Goal: Navigation & Orientation: Find specific page/section

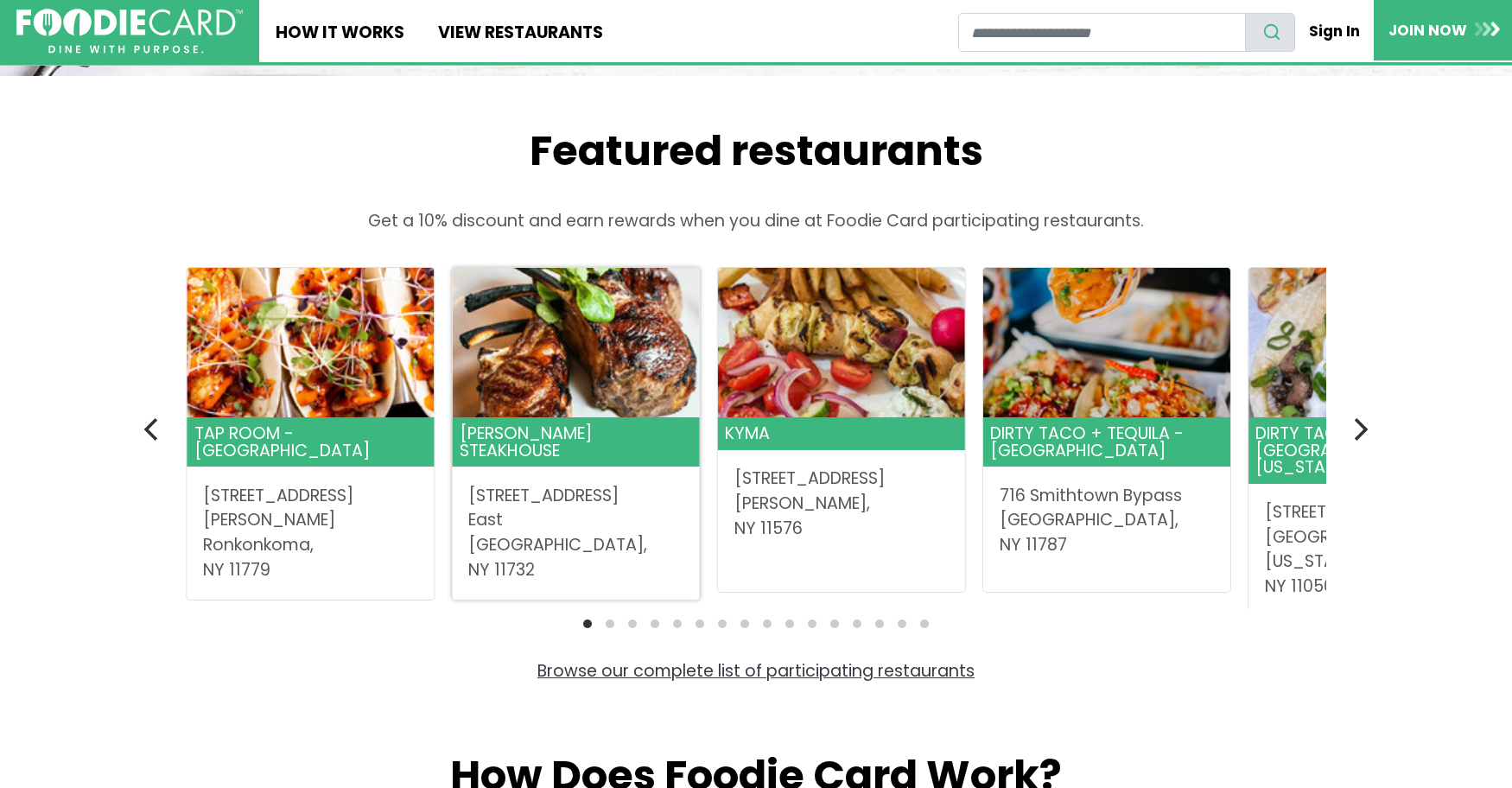
scroll to position [518, 0]
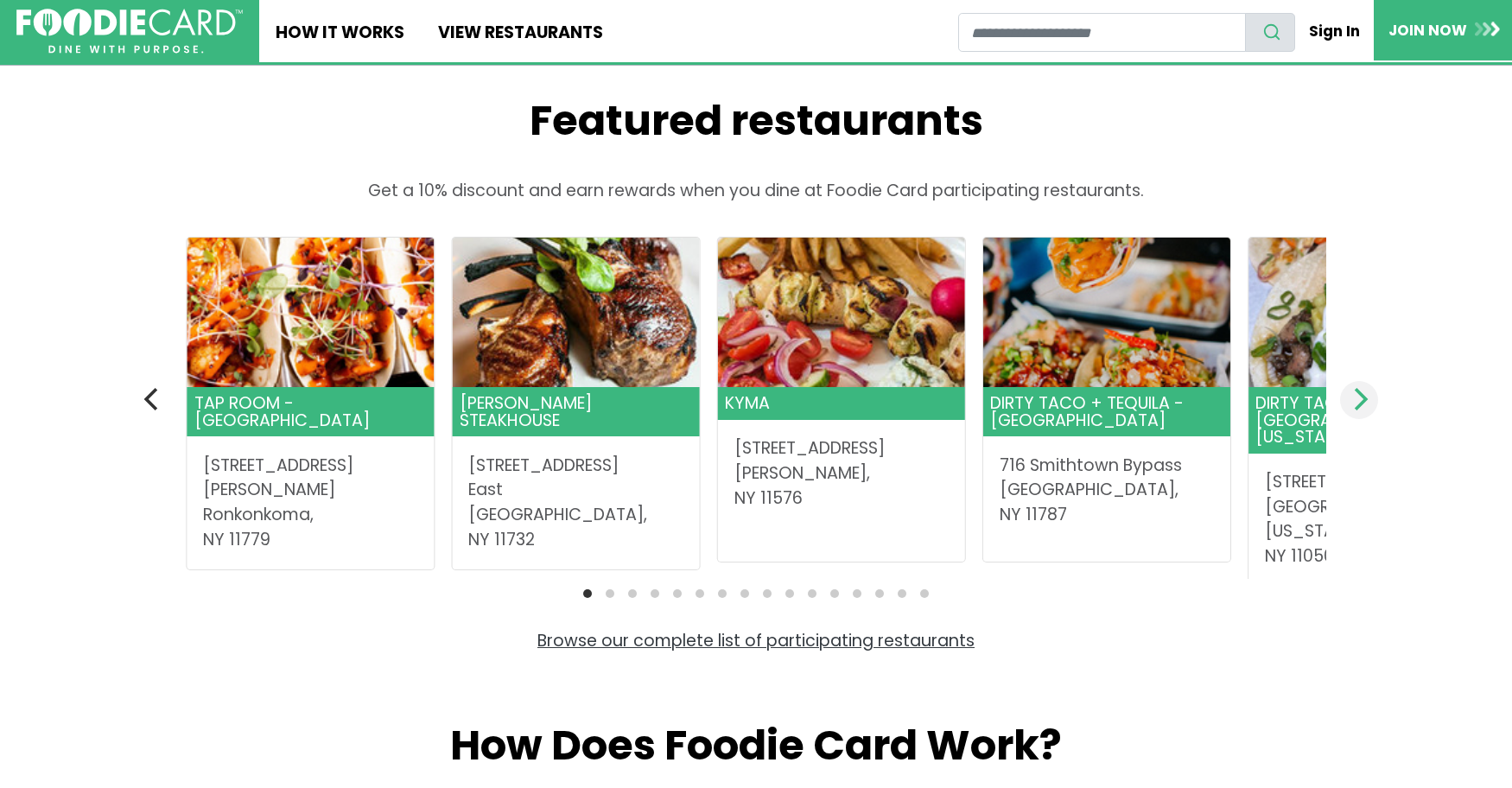
click at [1371, 388] on icon "Next" at bounding box center [1360, 399] width 23 height 23
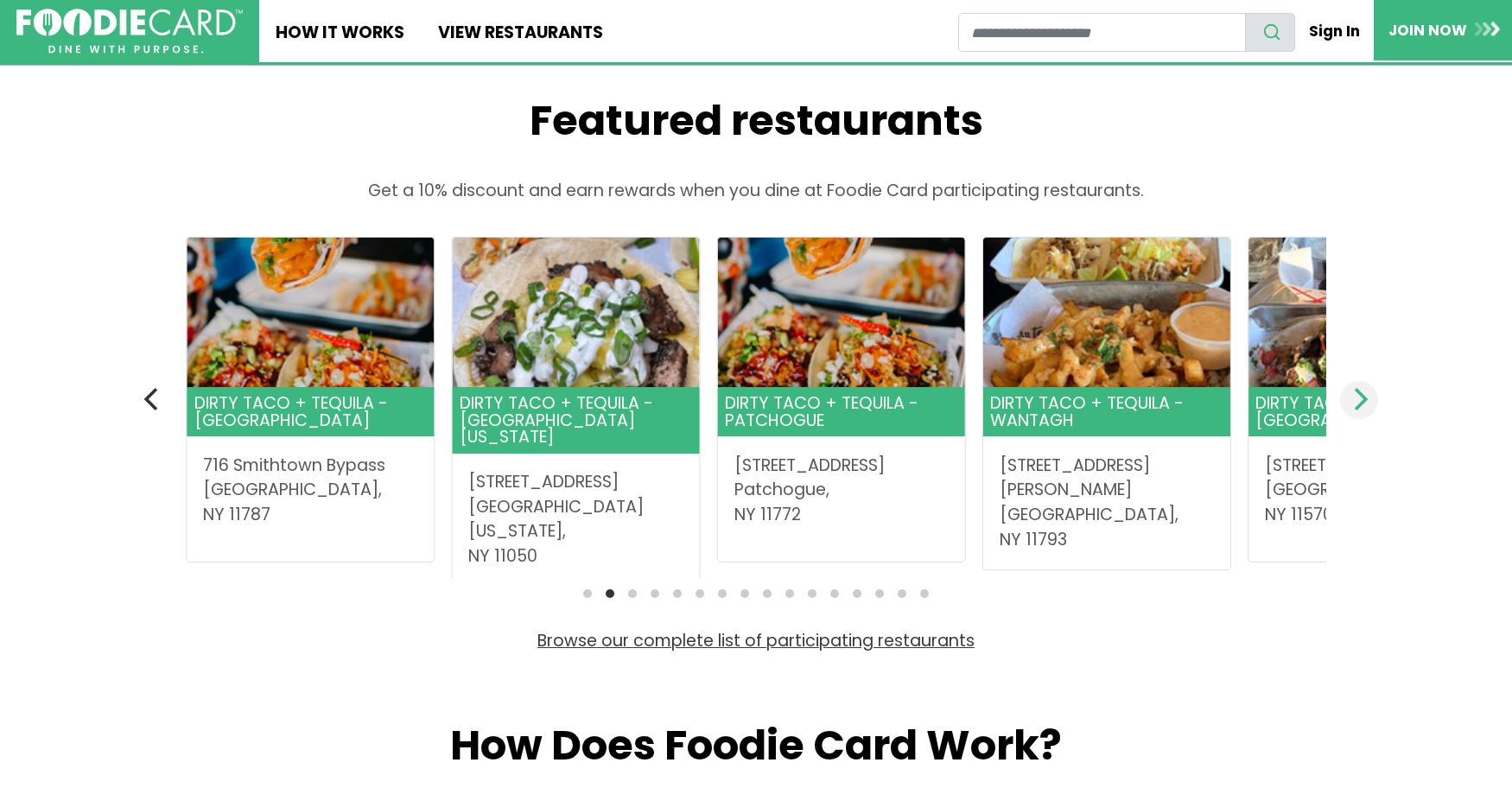
click at [1371, 388] on icon "Next" at bounding box center [1360, 399] width 23 height 23
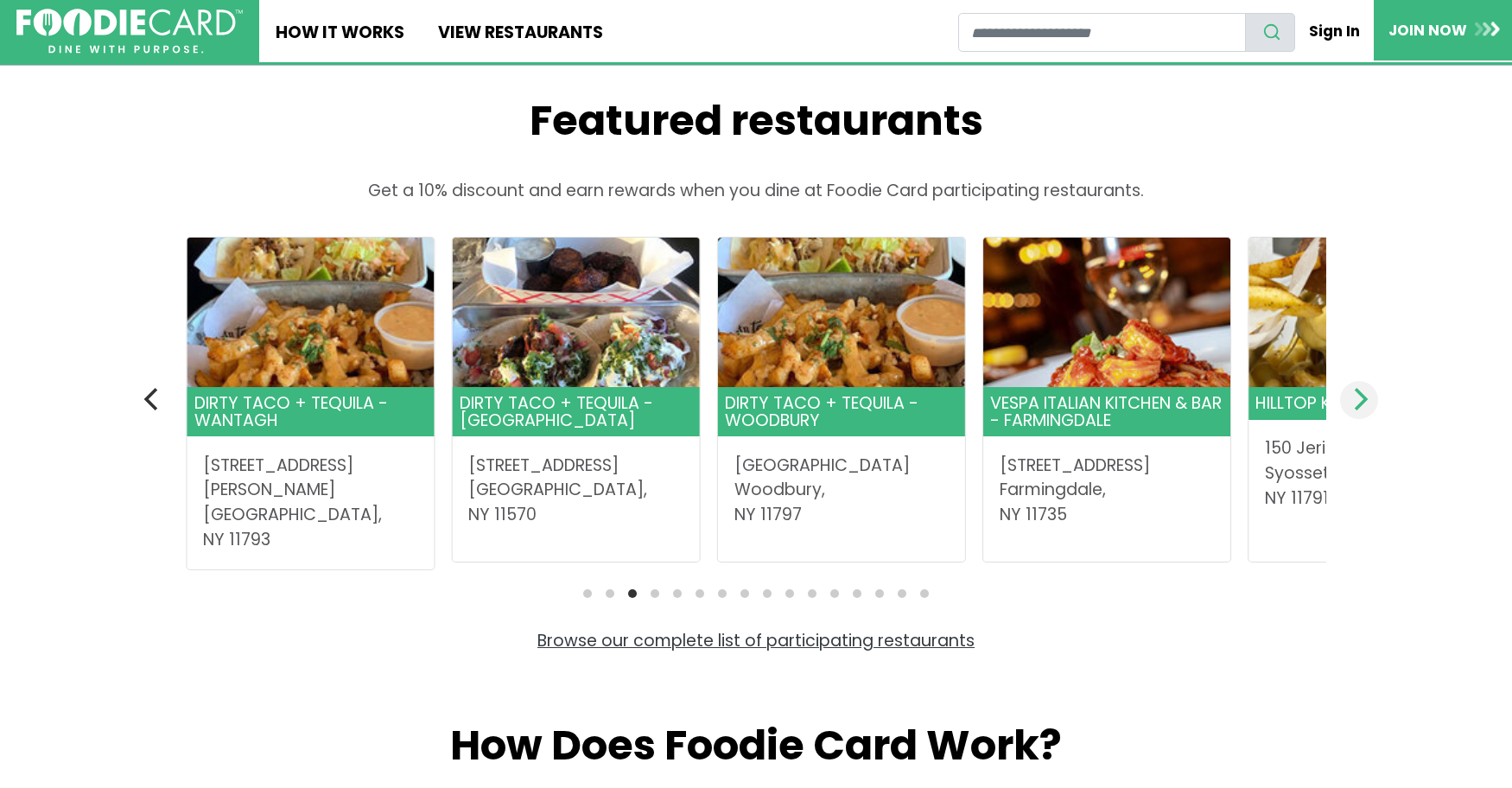
click at [1371, 388] on icon "Next" at bounding box center [1360, 399] width 23 height 23
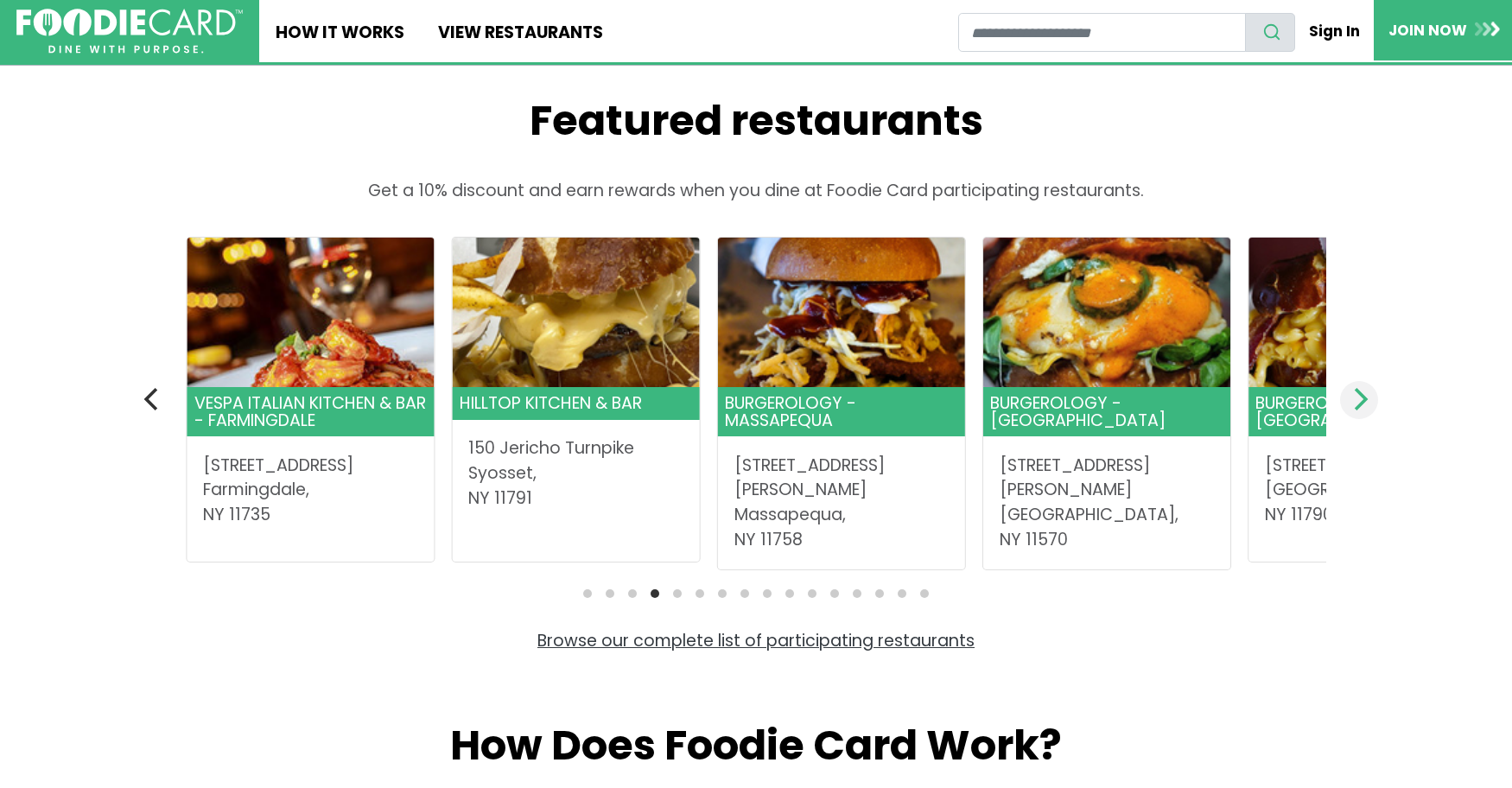
click at [1371, 388] on icon "Next" at bounding box center [1360, 399] width 23 height 23
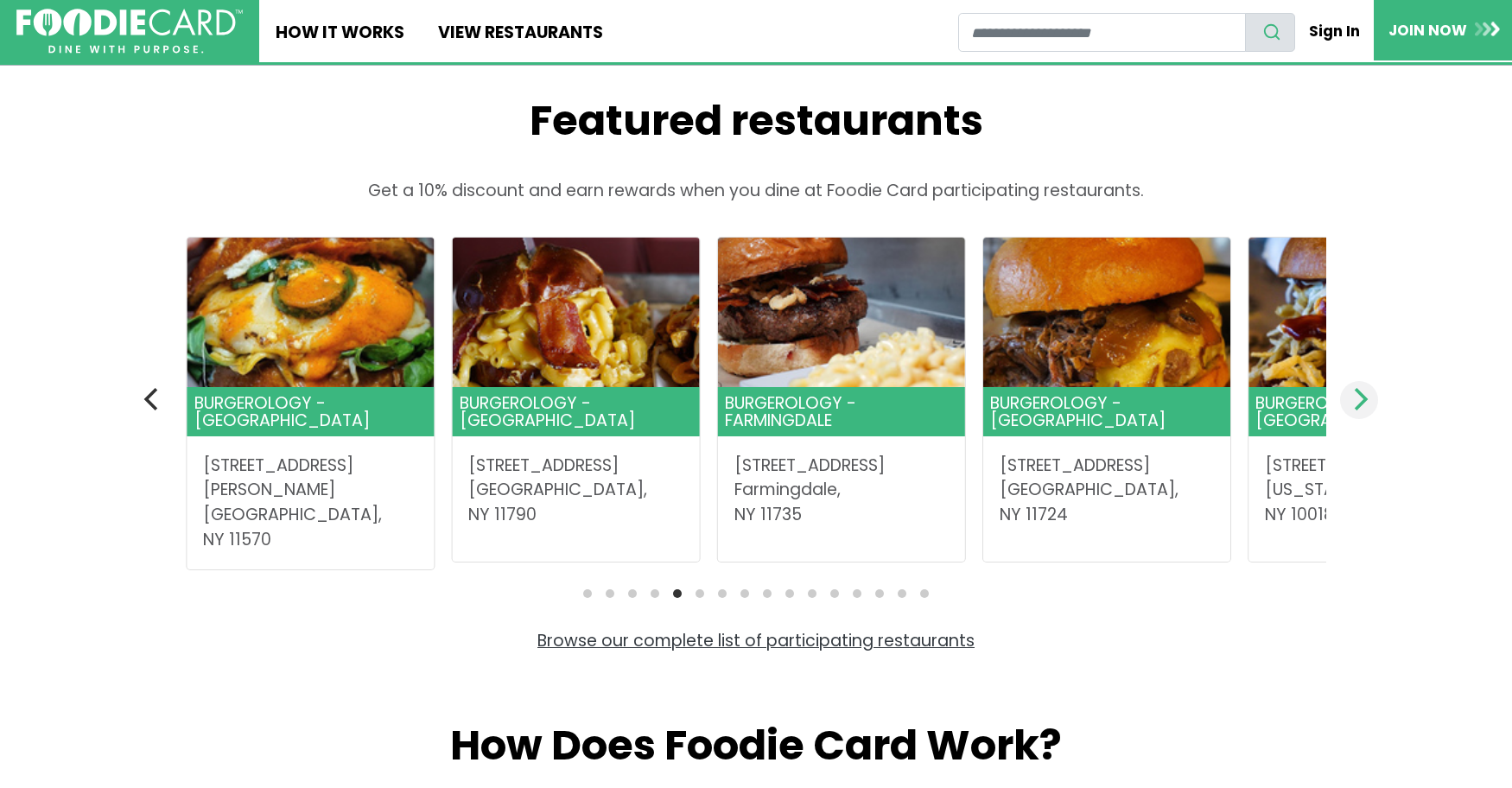
click at [1371, 388] on icon "Next" at bounding box center [1360, 399] width 23 height 23
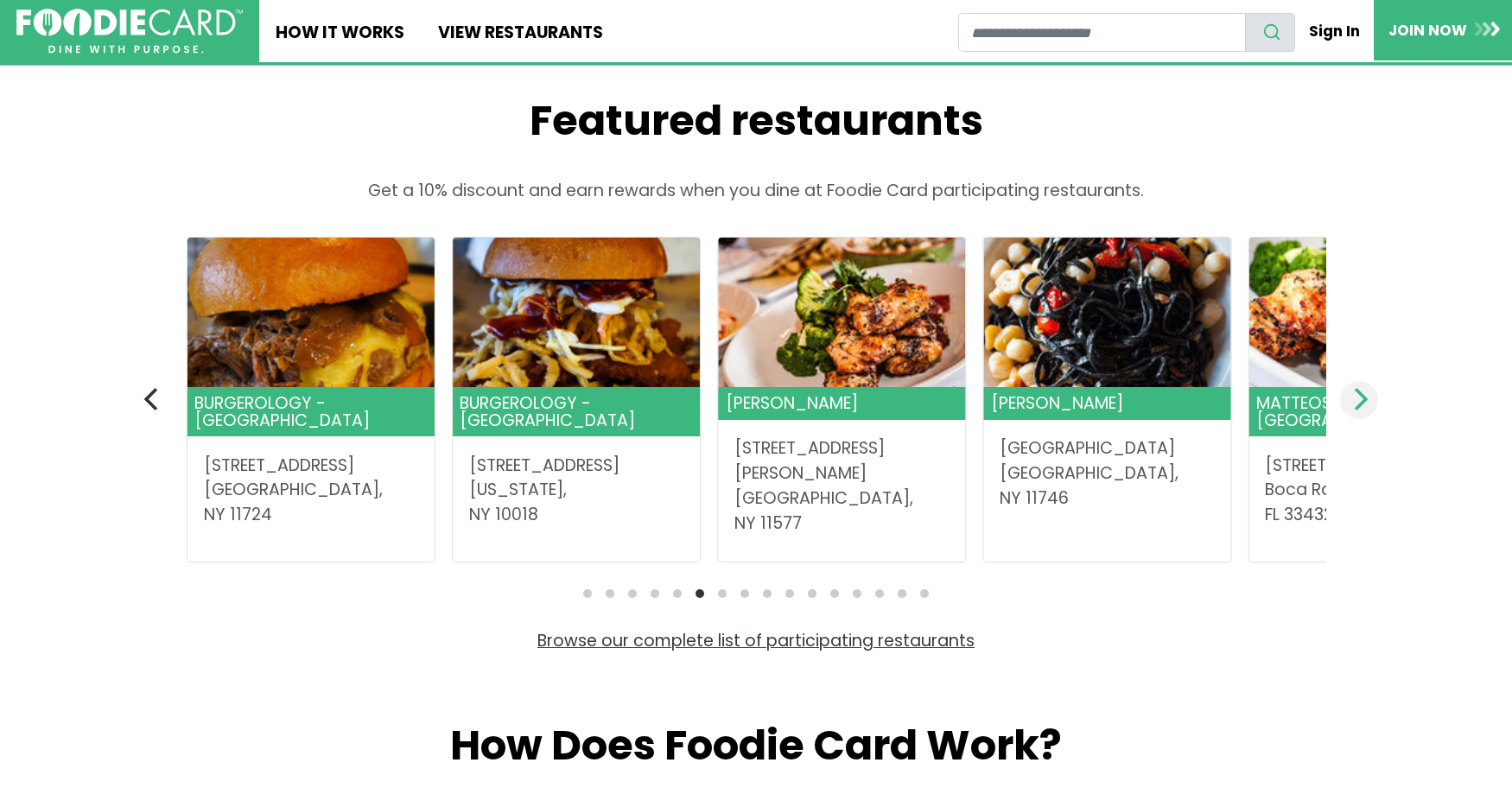
click at [1371, 388] on icon "Next" at bounding box center [1360, 399] width 23 height 23
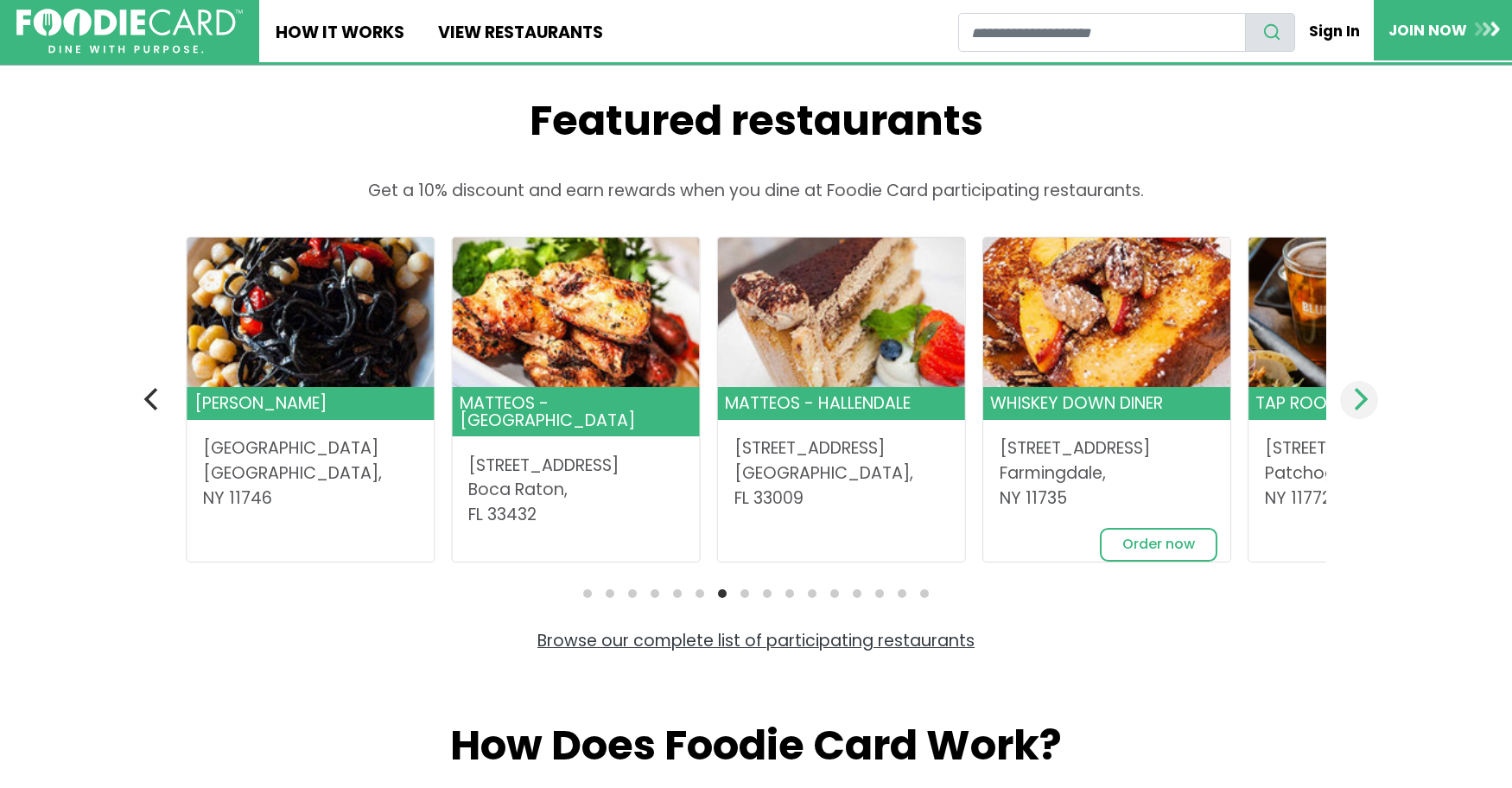
click at [1371, 388] on icon "Next" at bounding box center [1360, 399] width 23 height 23
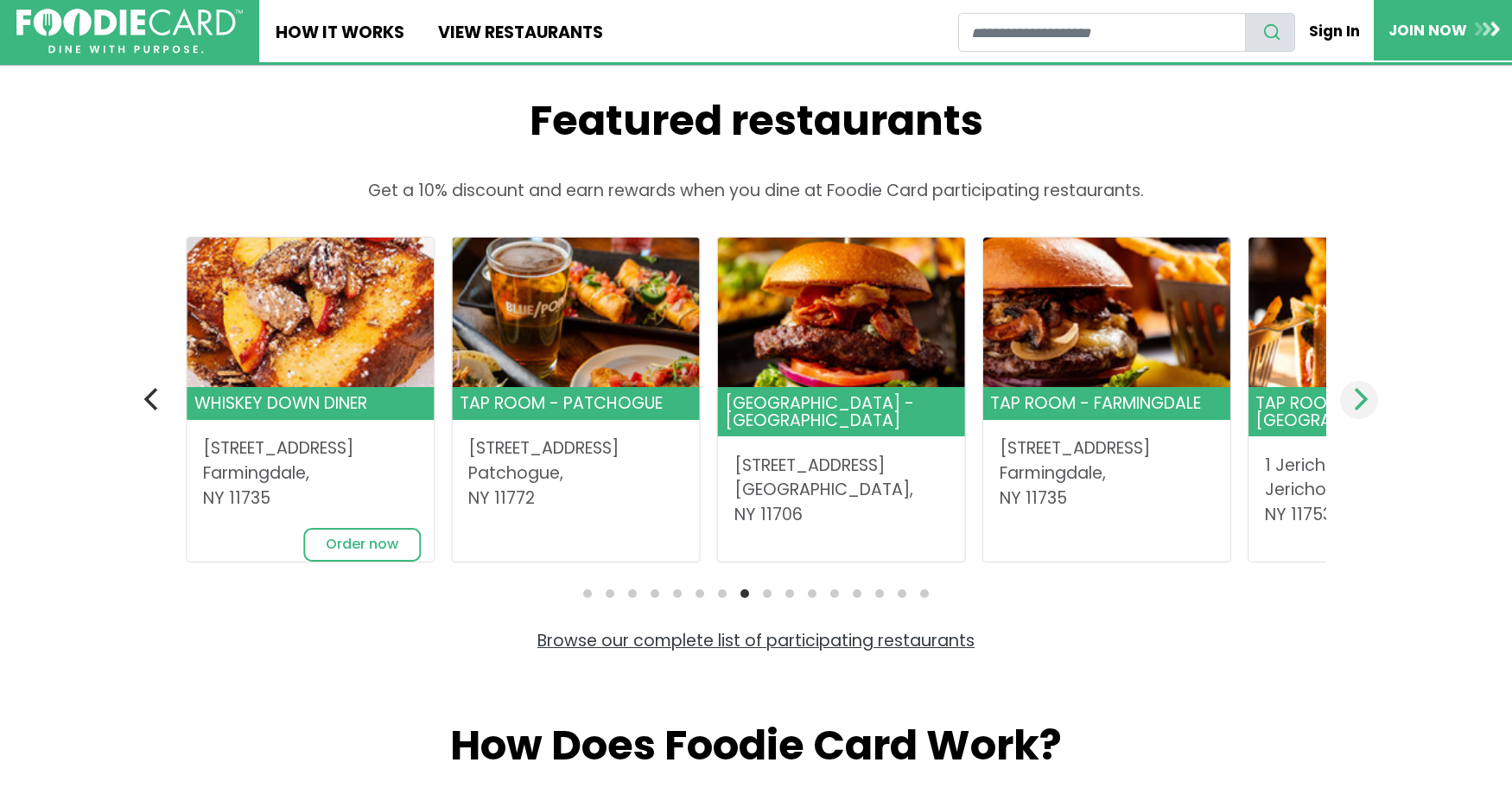
click at [1371, 388] on icon "Next" at bounding box center [1360, 399] width 23 height 23
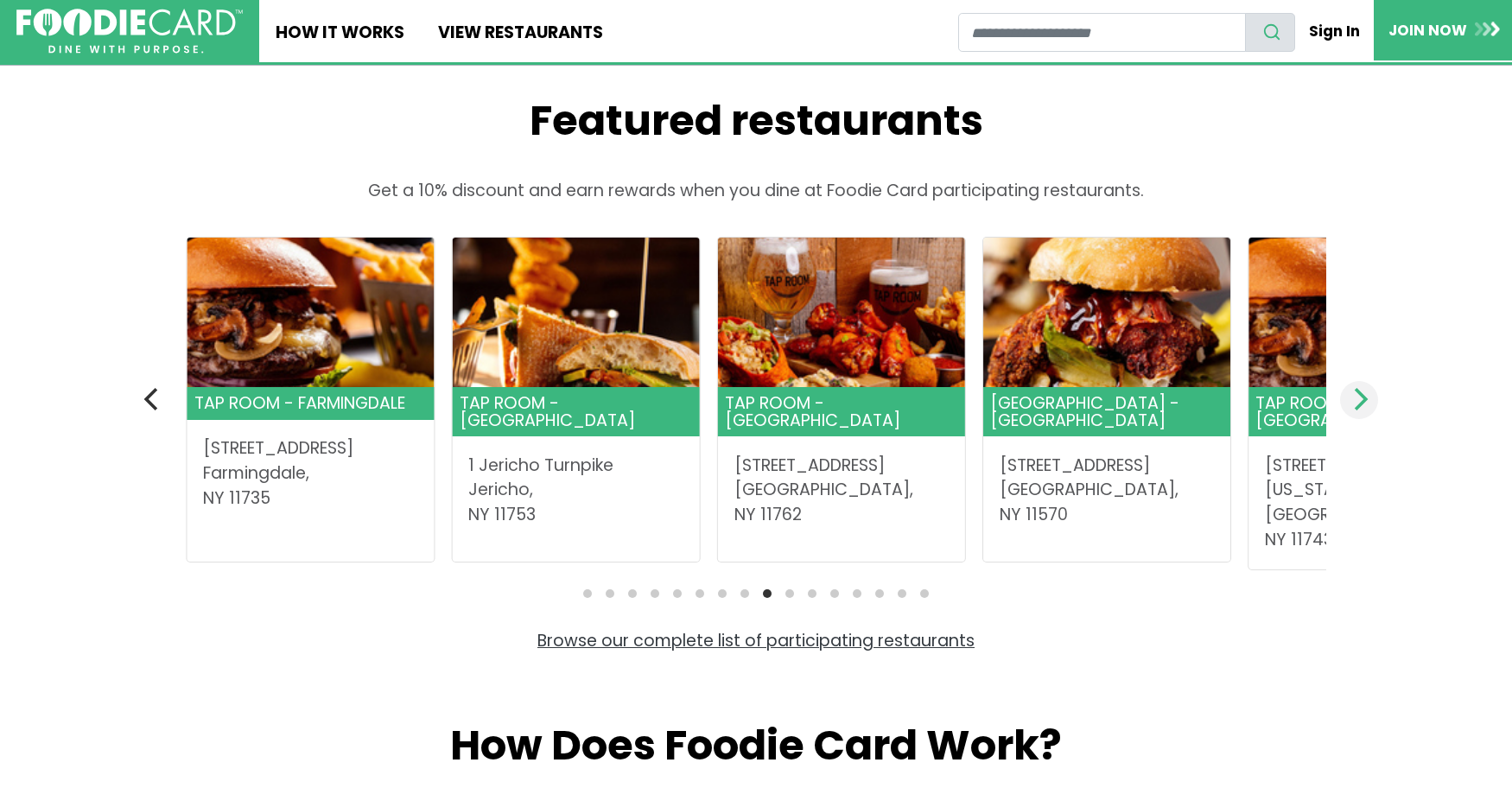
click at [1371, 388] on icon "Next" at bounding box center [1360, 399] width 23 height 23
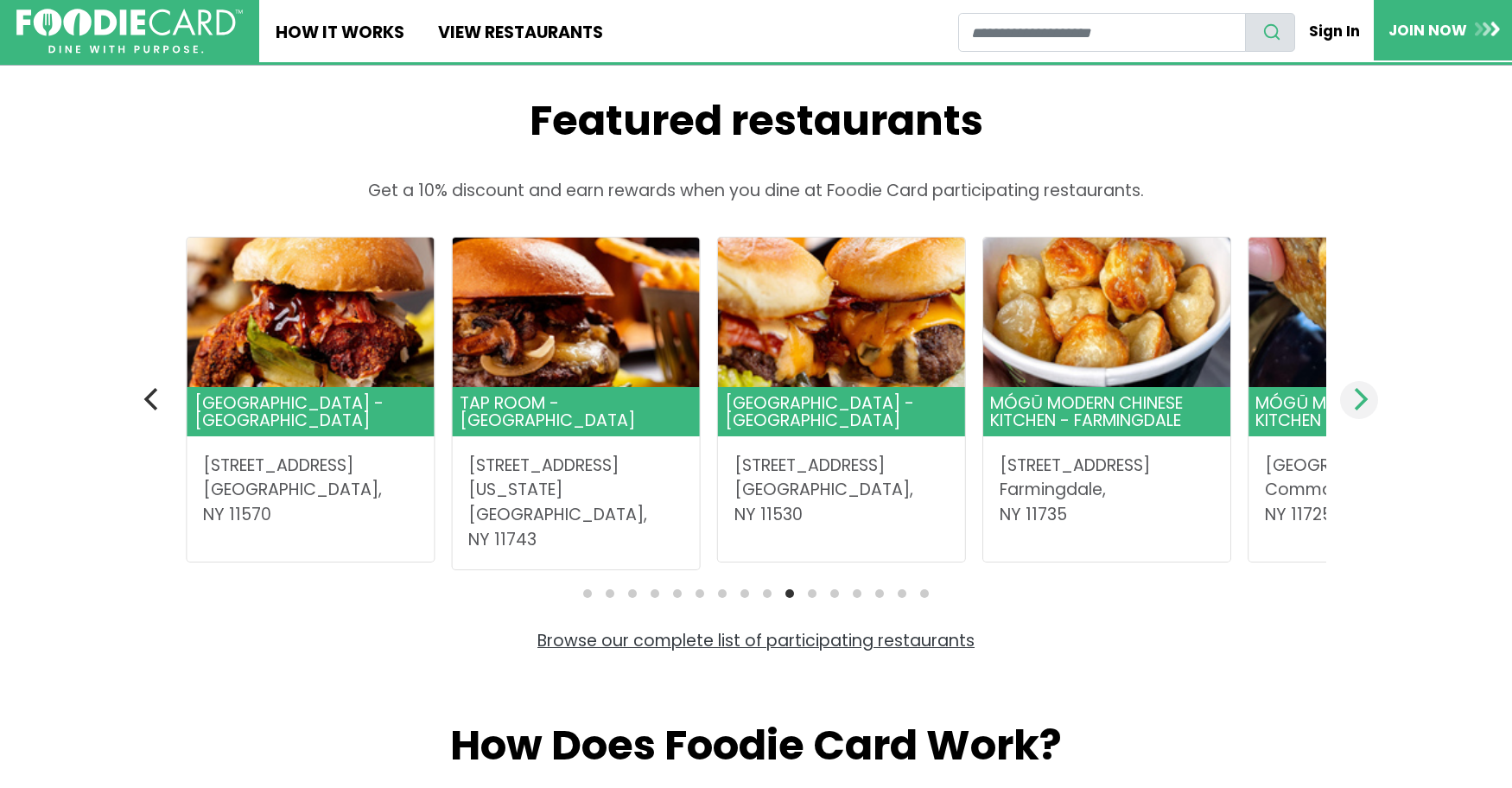
click at [1371, 388] on icon "Next" at bounding box center [1360, 399] width 23 height 23
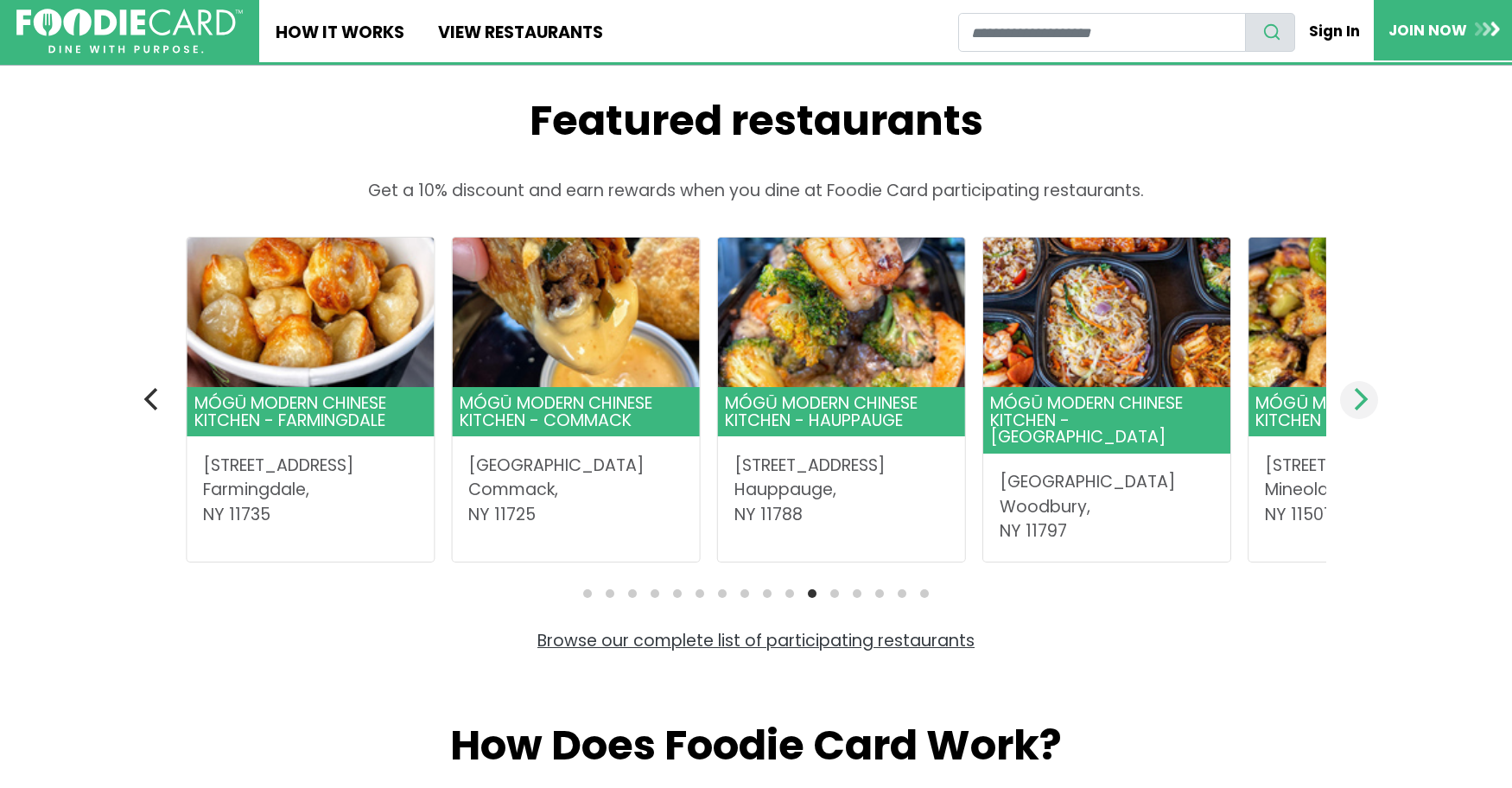
click at [1371, 388] on icon "Next" at bounding box center [1360, 399] width 23 height 23
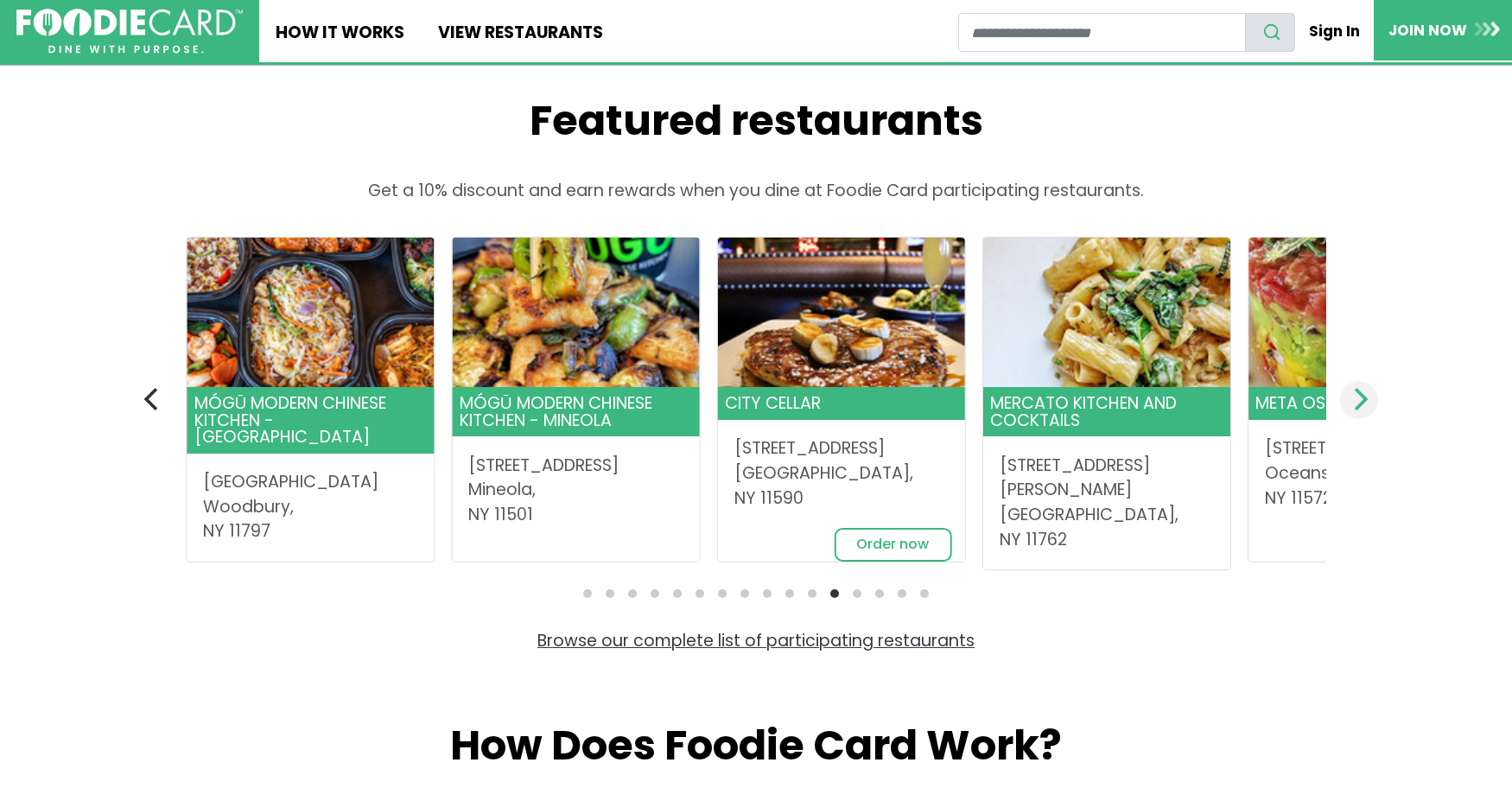
click at [1371, 388] on icon "Next" at bounding box center [1360, 399] width 23 height 23
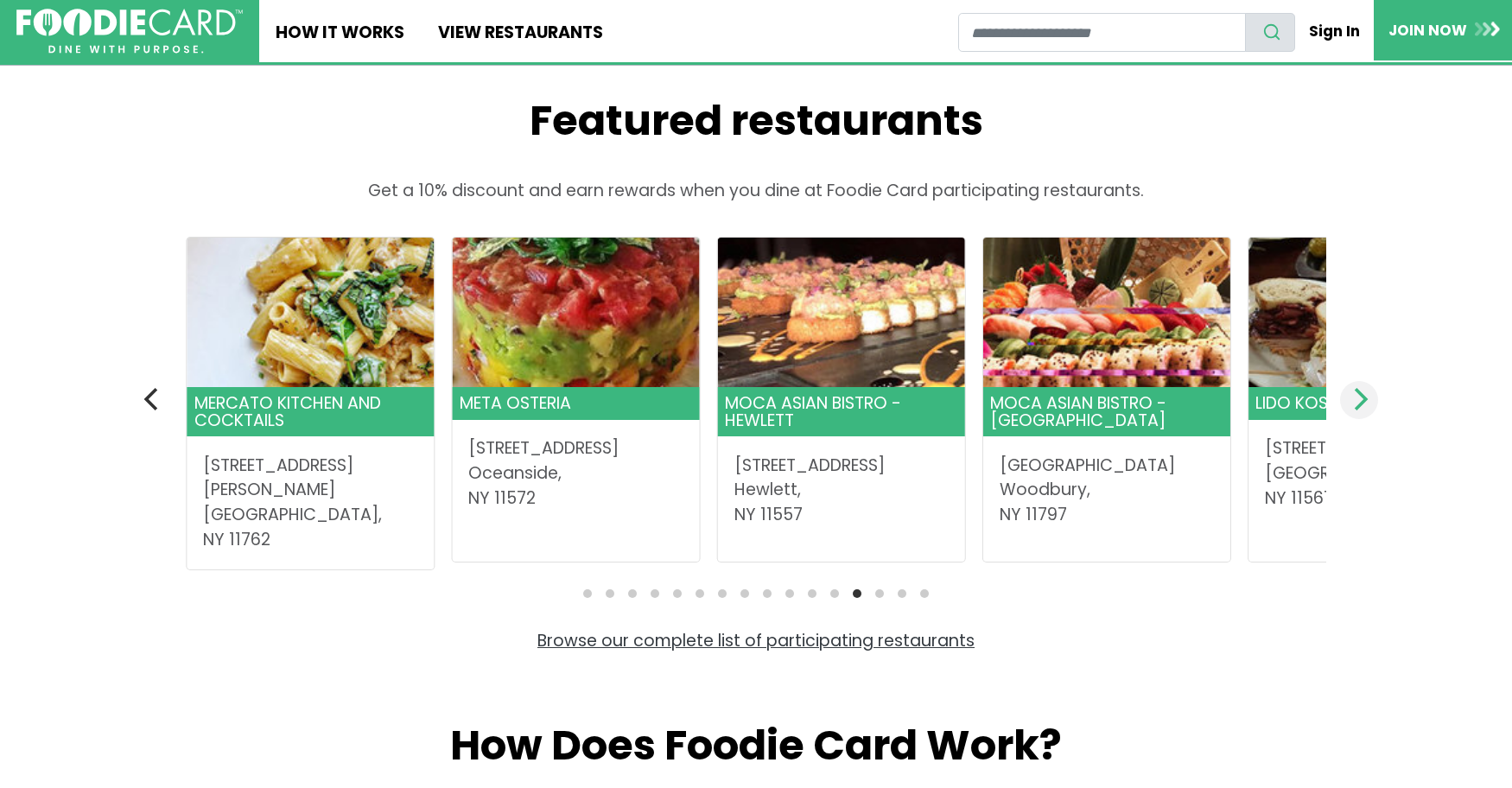
click at [1371, 388] on icon "Next" at bounding box center [1360, 399] width 23 height 23
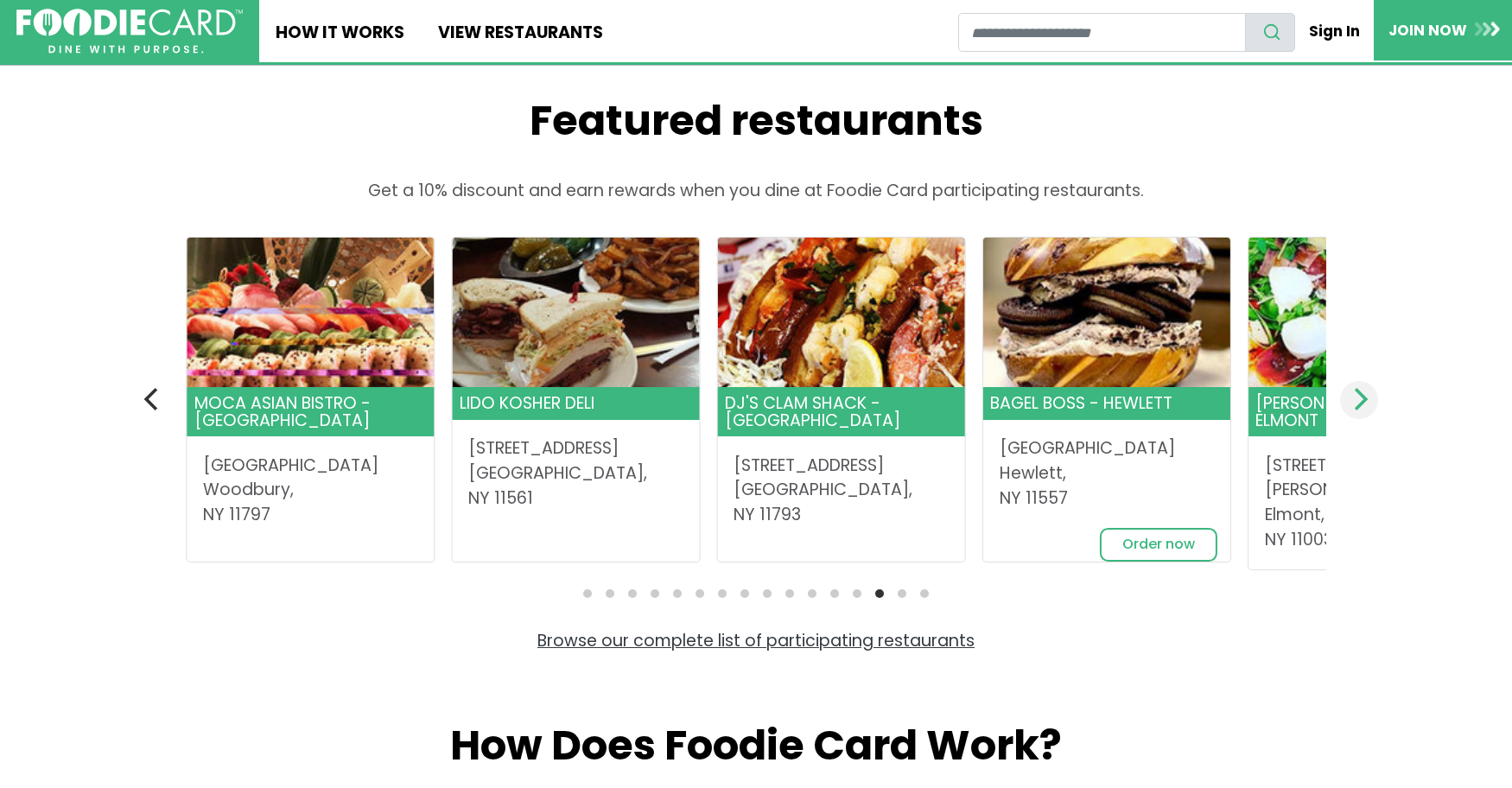
click at [1371, 388] on icon "Next" at bounding box center [1360, 399] width 23 height 23
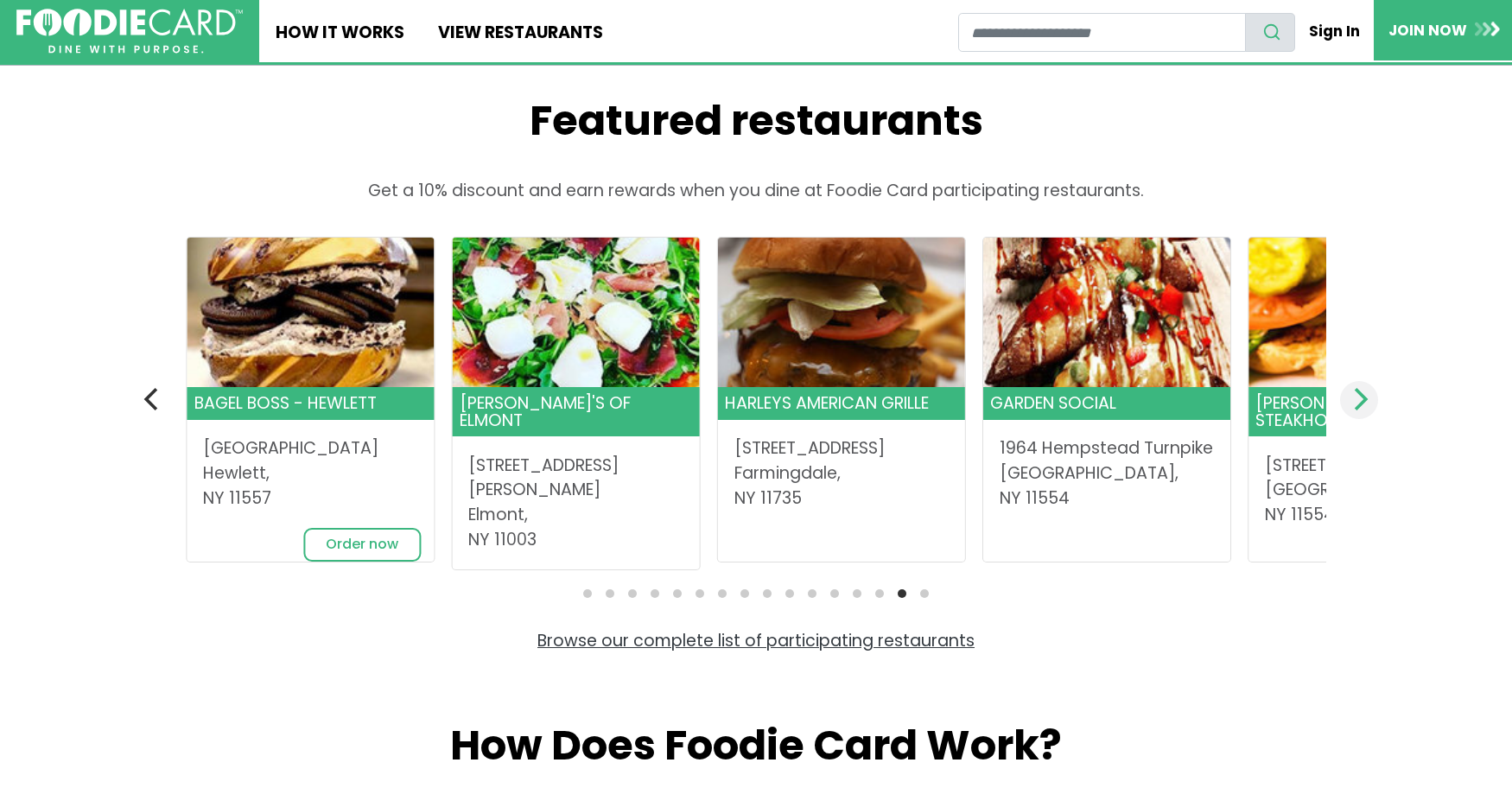
click at [1371, 388] on icon "Next" at bounding box center [1360, 399] width 23 height 23
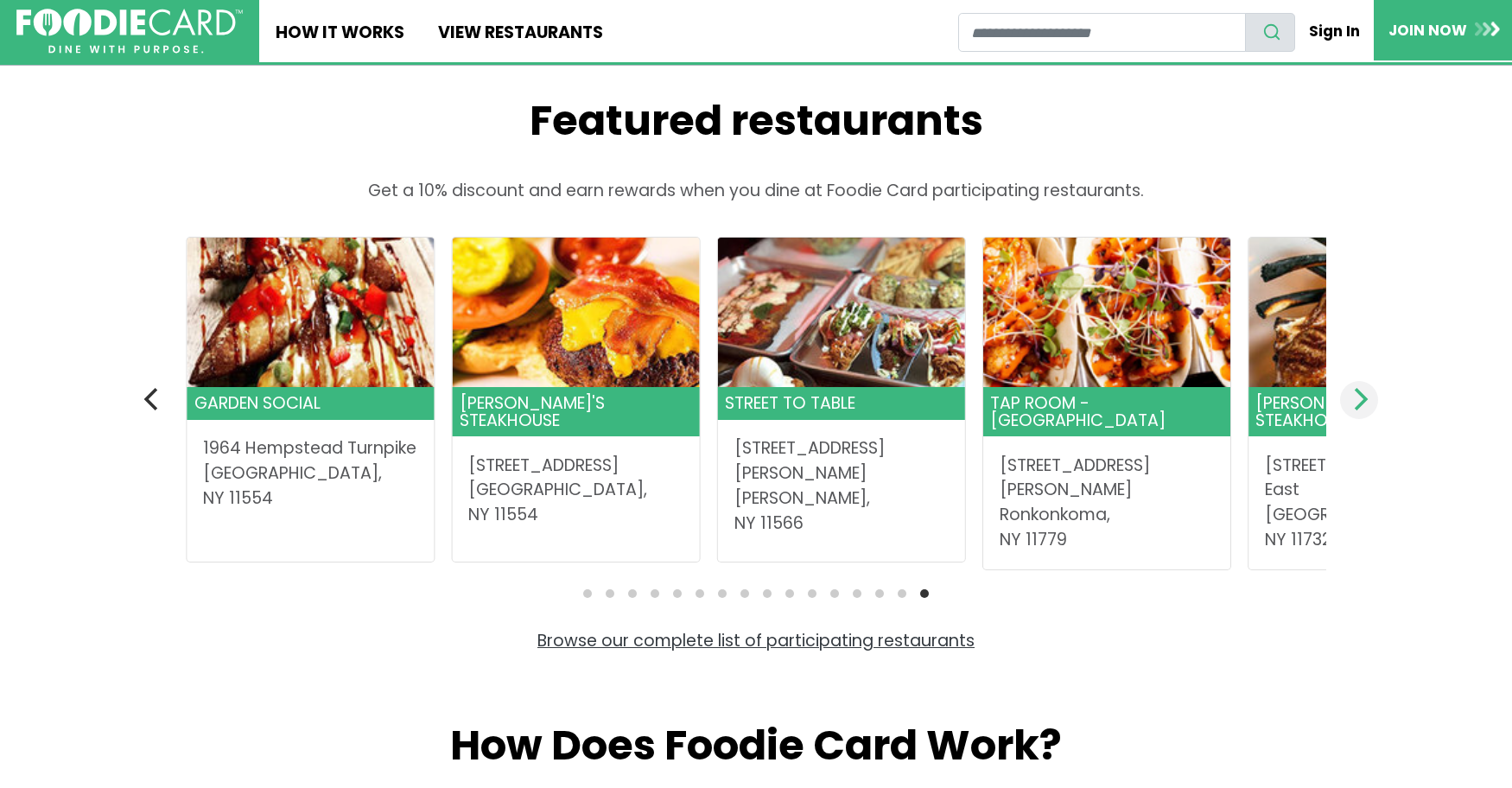
click at [1352, 388] on icon "Next" at bounding box center [1360, 399] width 23 height 23
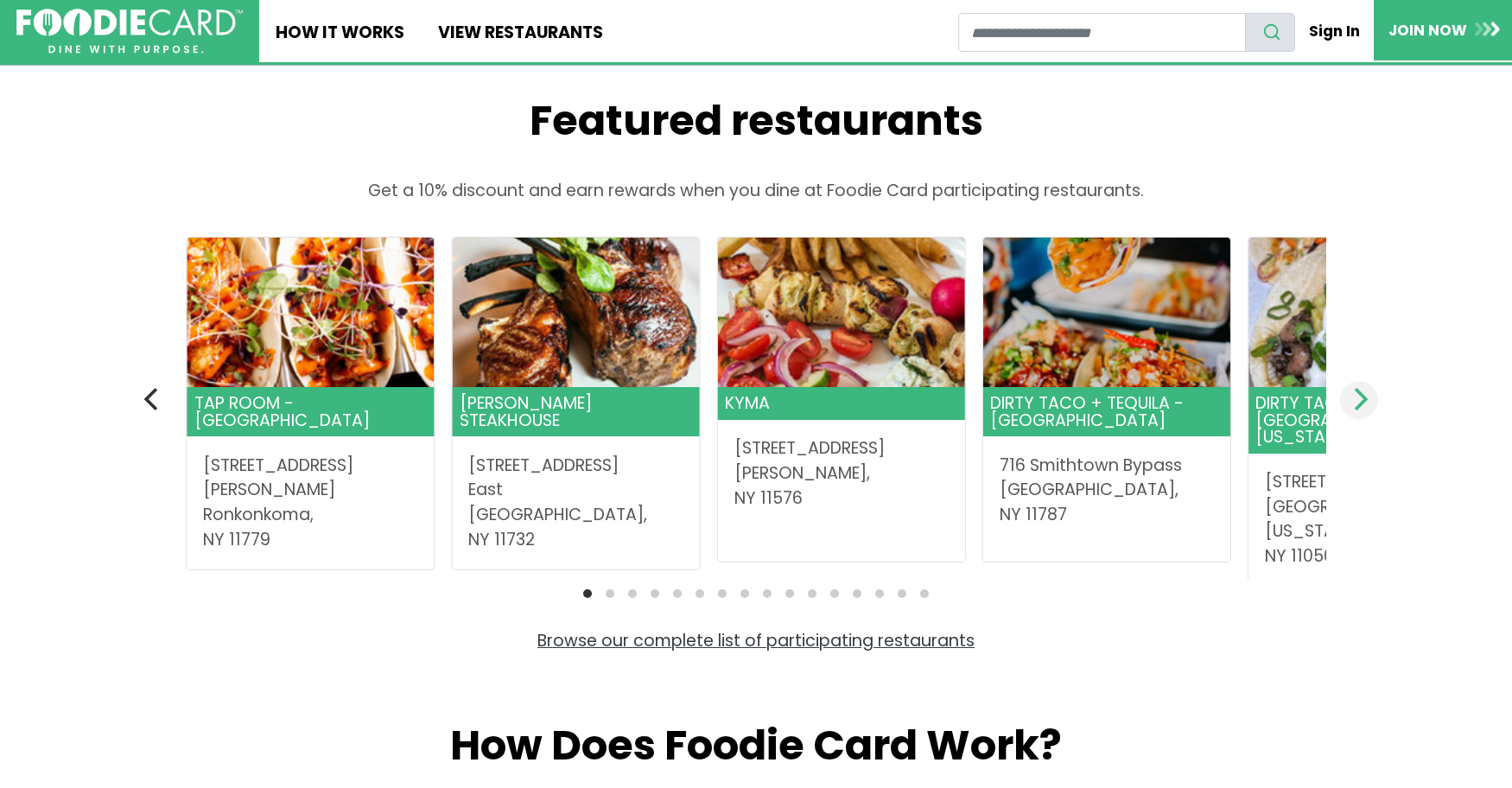
click at [1352, 388] on icon "Next" at bounding box center [1360, 399] width 23 height 23
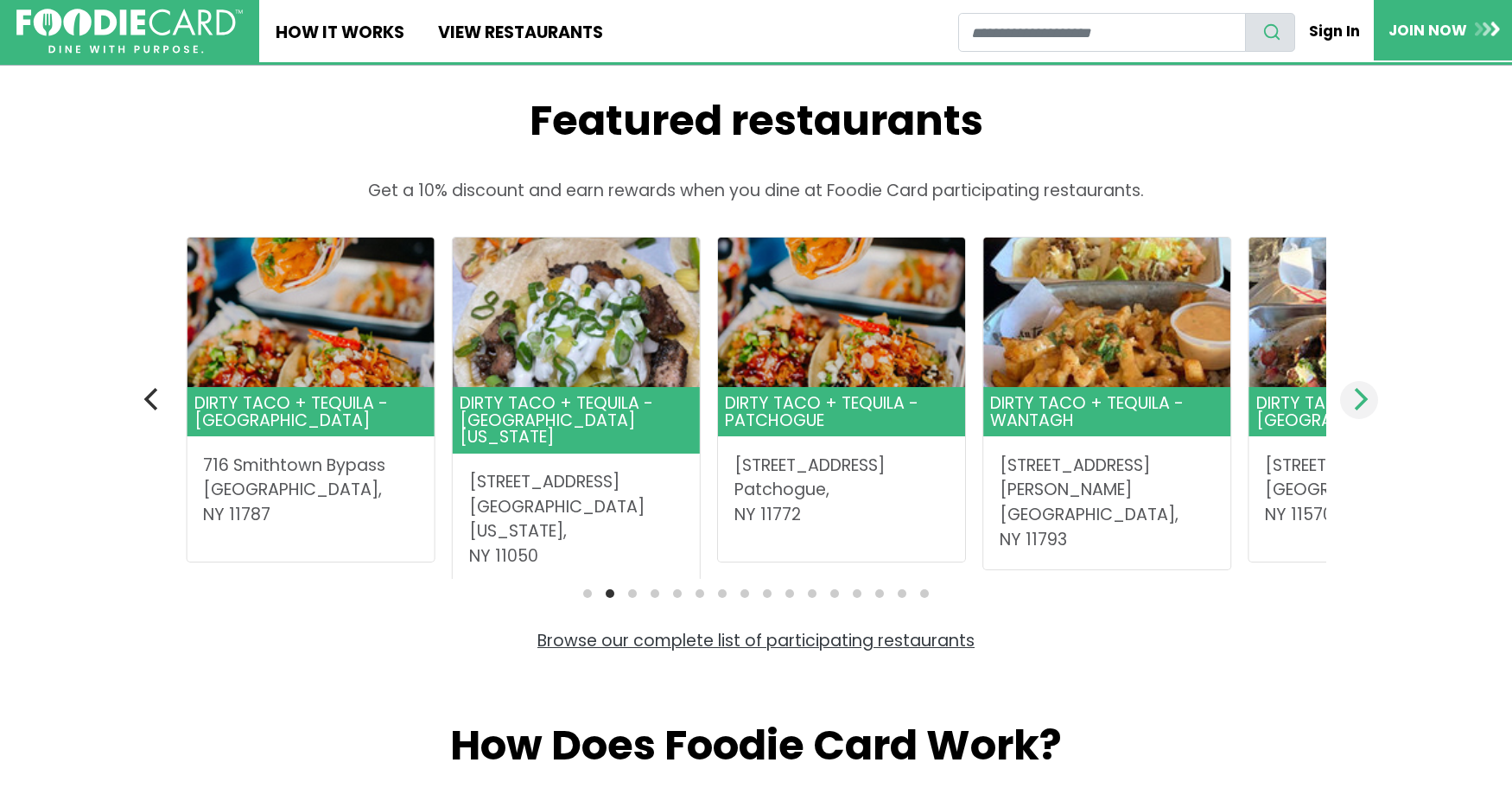
click at [1352, 388] on icon "Next" at bounding box center [1360, 399] width 23 height 23
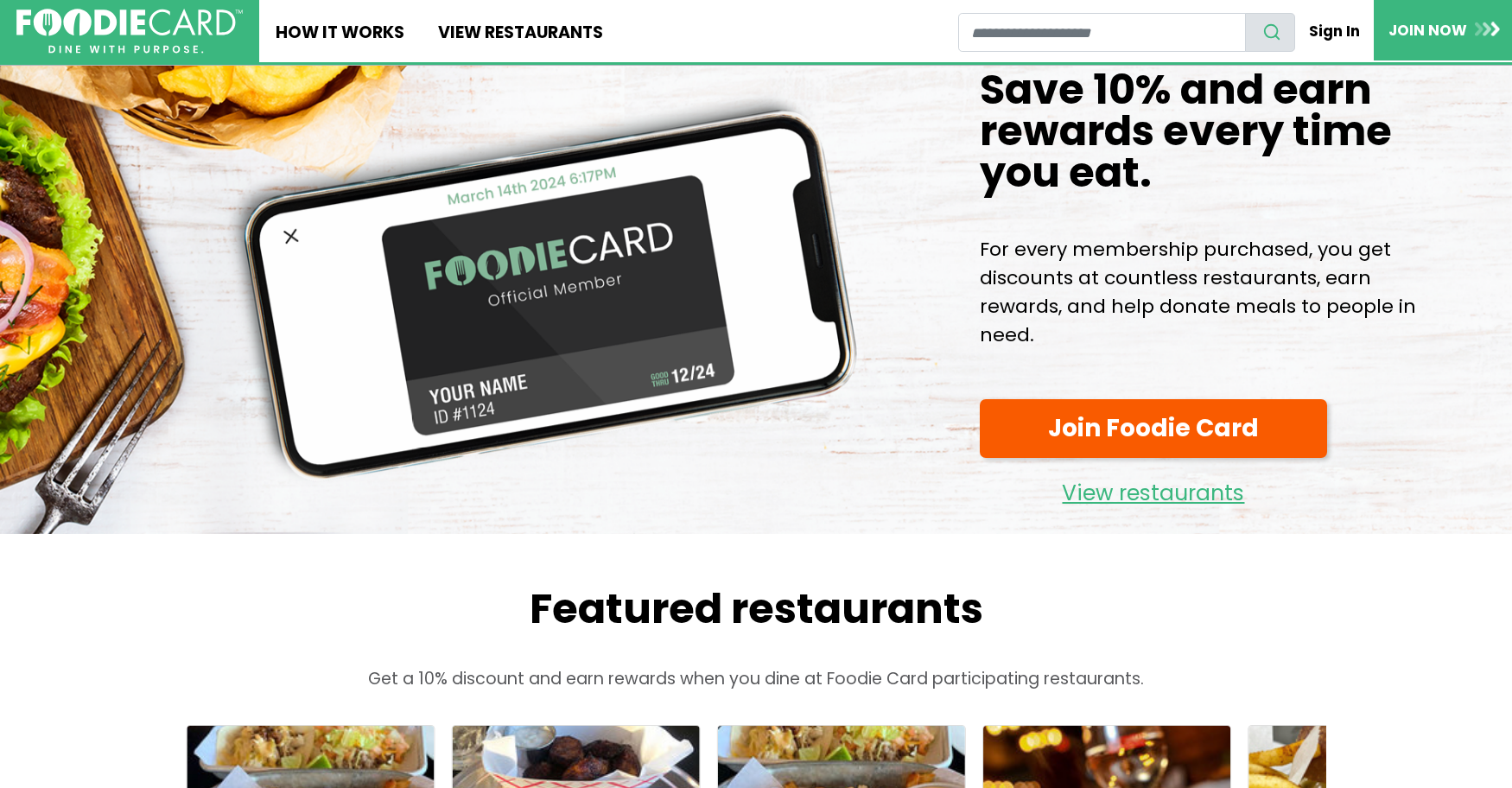
scroll to position [0, 0]
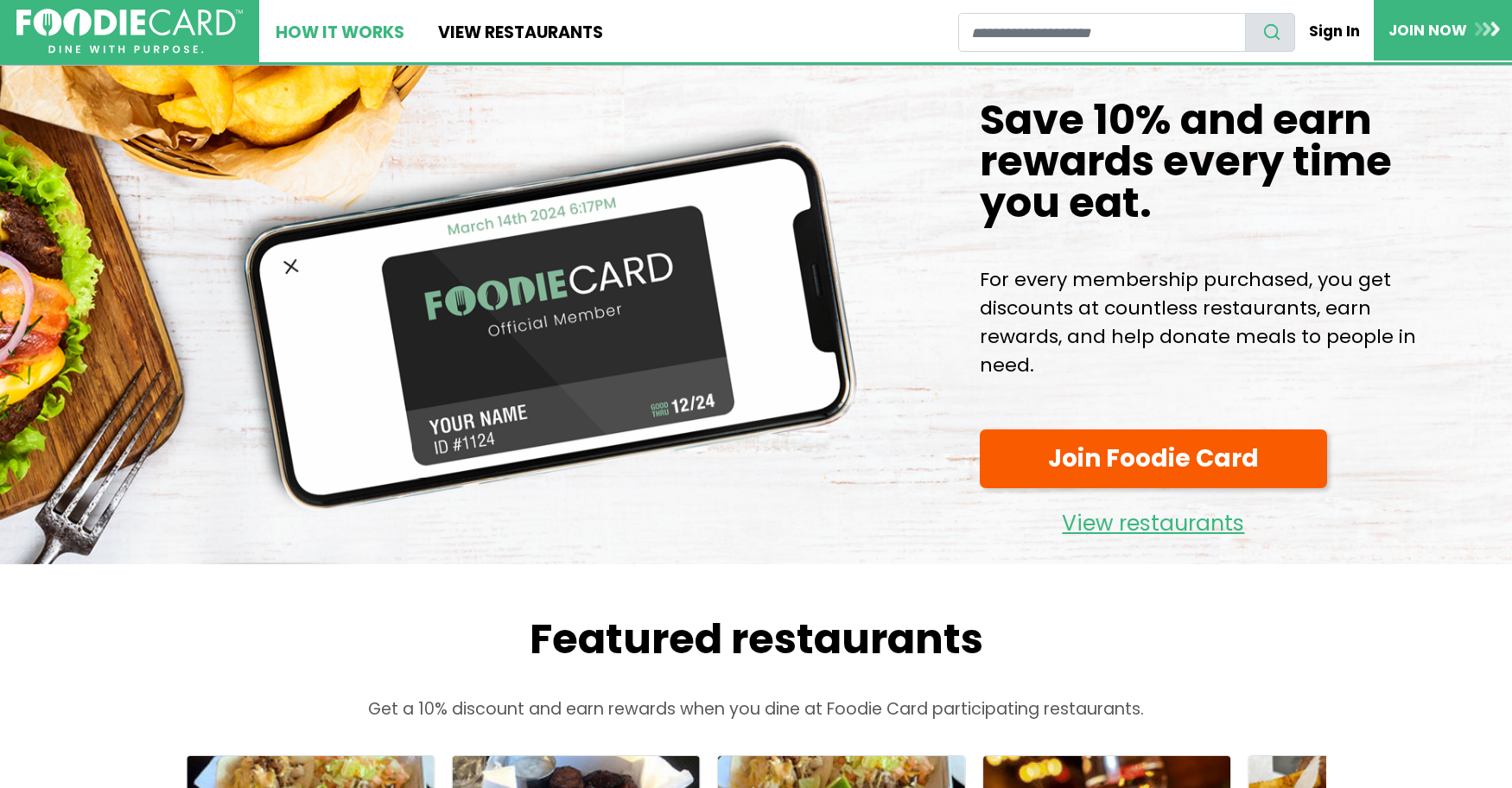
click at [311, 46] on link "How It Works" at bounding box center [340, 31] width 161 height 62
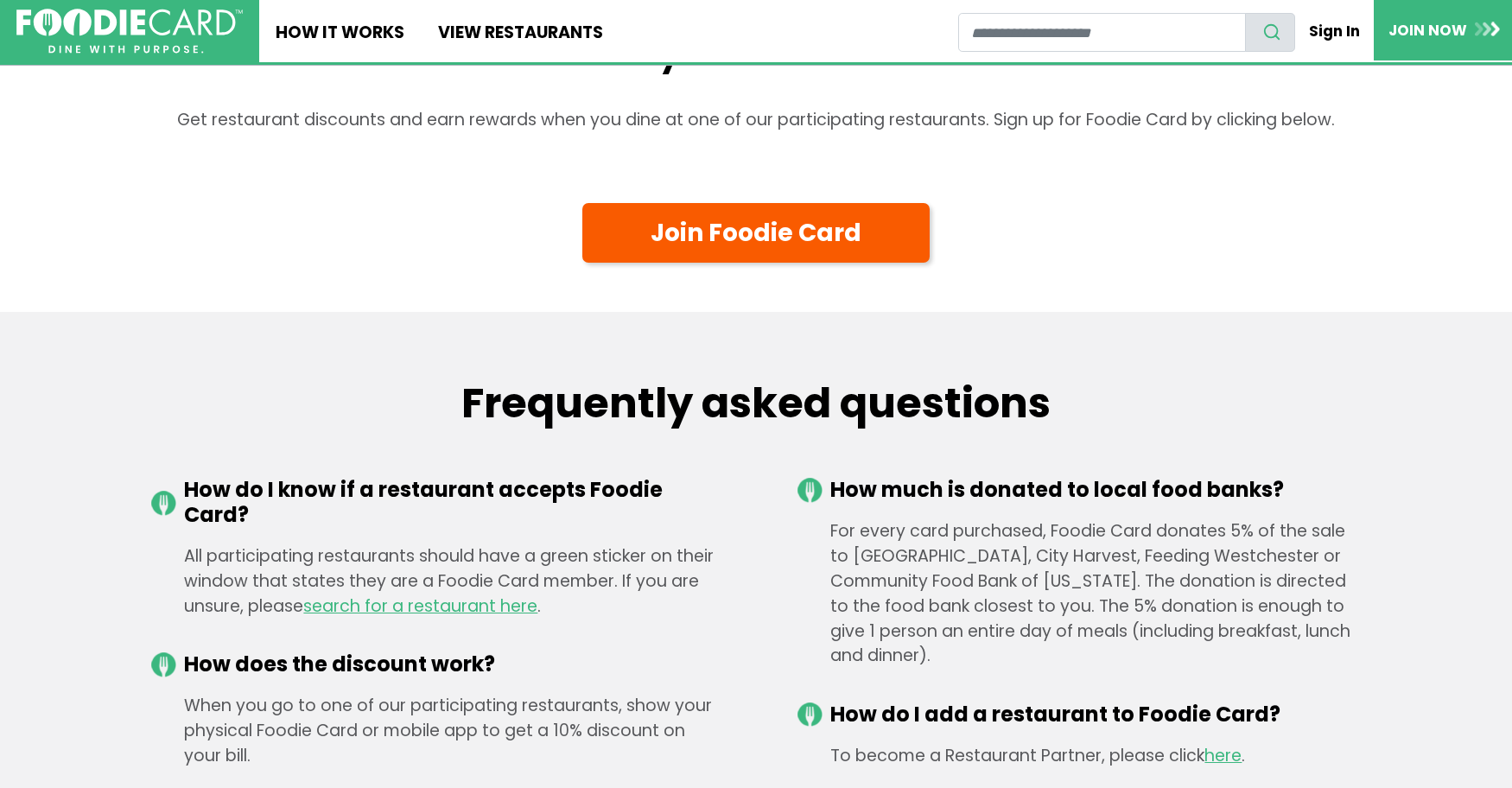
scroll to position [2221, 0]
